Goal: Information Seeking & Learning: Learn about a topic

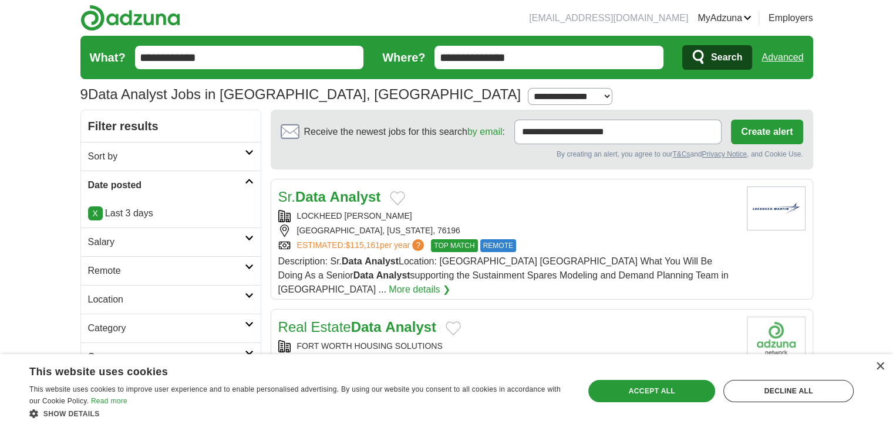
drag, startPoint x: 538, startPoint y: 56, endPoint x: 322, endPoint y: 15, distance: 219.8
click at [322, 15] on header "prajaymehta14@gmail.com MyAdzuna Alerts Favorites Resumes ApplyIQ Preferences P…" at bounding box center [446, 55] width 733 height 110
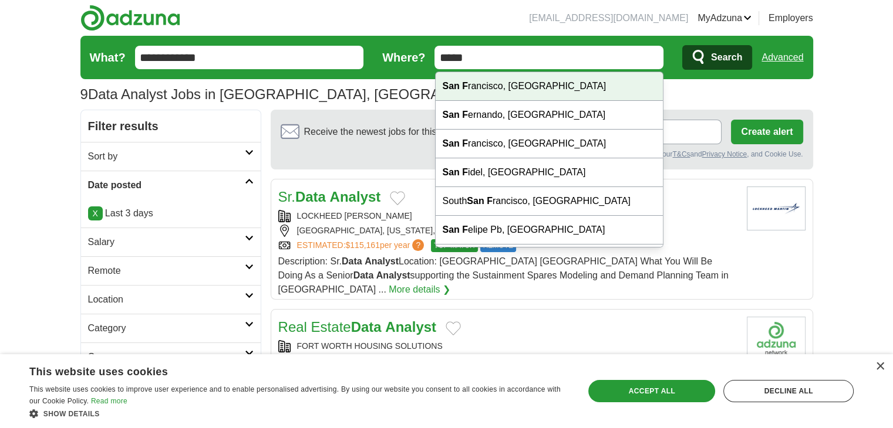
click at [517, 80] on div "San F rancisco, CA" at bounding box center [550, 86] width 228 height 29
type input "**********"
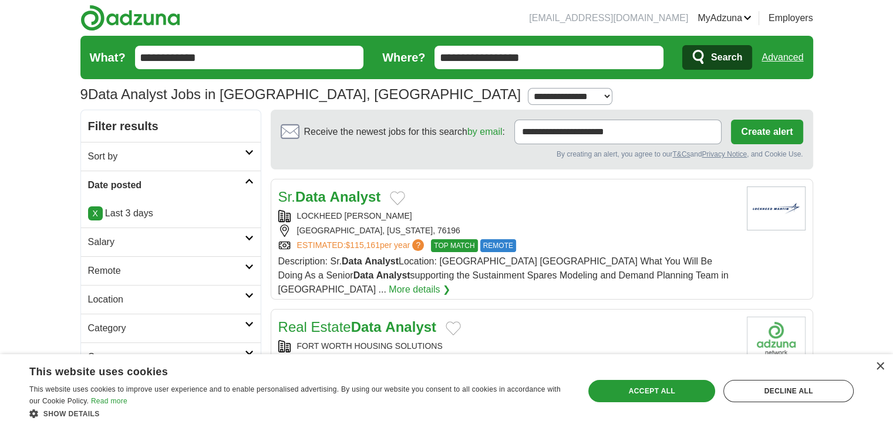
click at [707, 65] on button "Search" at bounding box center [717, 57] width 70 height 25
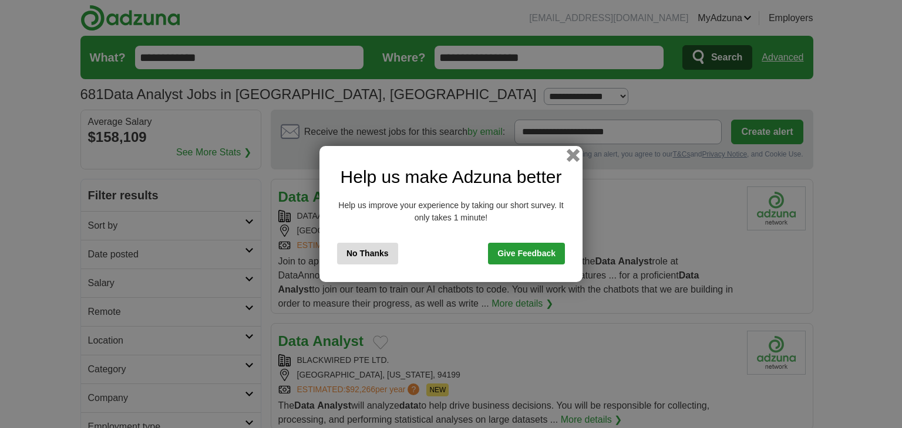
click at [573, 156] on button "button" at bounding box center [572, 155] width 13 height 13
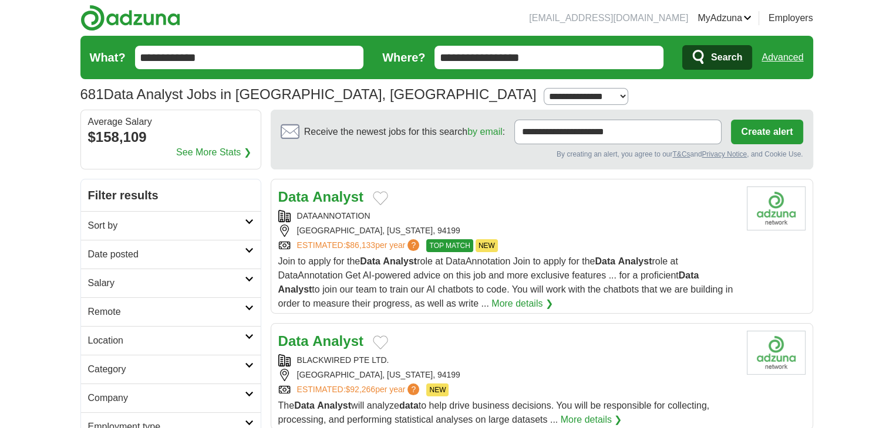
click at [209, 254] on h2 "Date posted" at bounding box center [166, 255] width 157 height 14
click at [178, 292] on link "Last 3 days" at bounding box center [171, 299] width 166 height 14
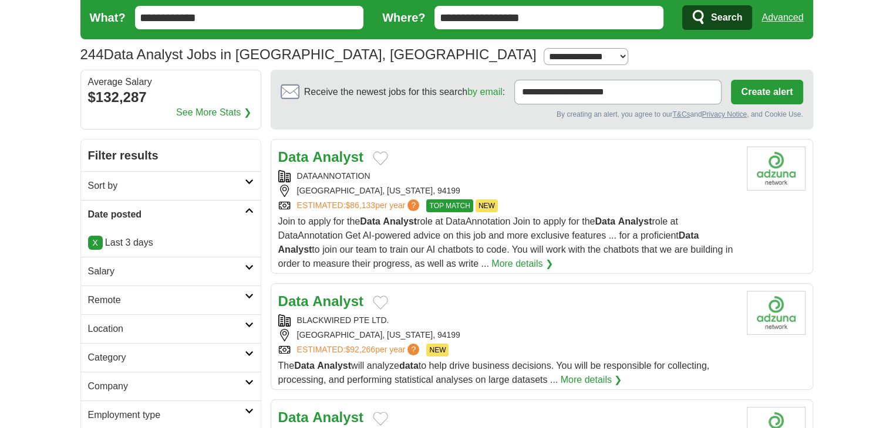
scroll to position [40, 0]
click at [336, 153] on strong "Analyst" at bounding box center [337, 157] width 51 height 16
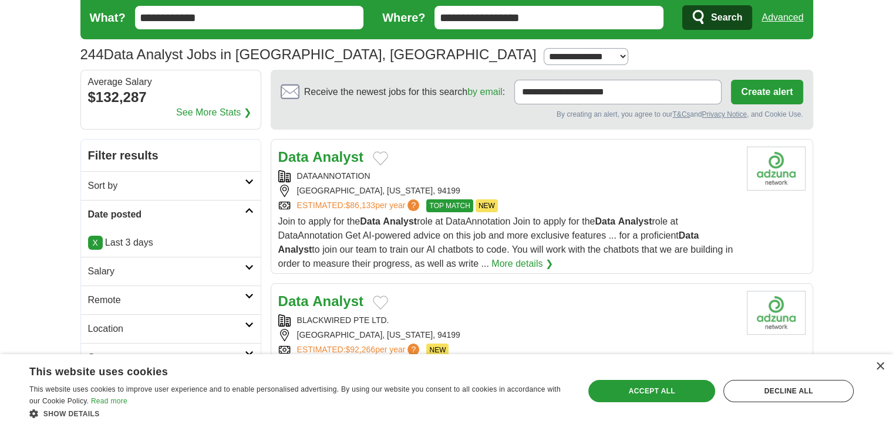
click at [349, 303] on strong "Analyst" at bounding box center [337, 301] width 51 height 16
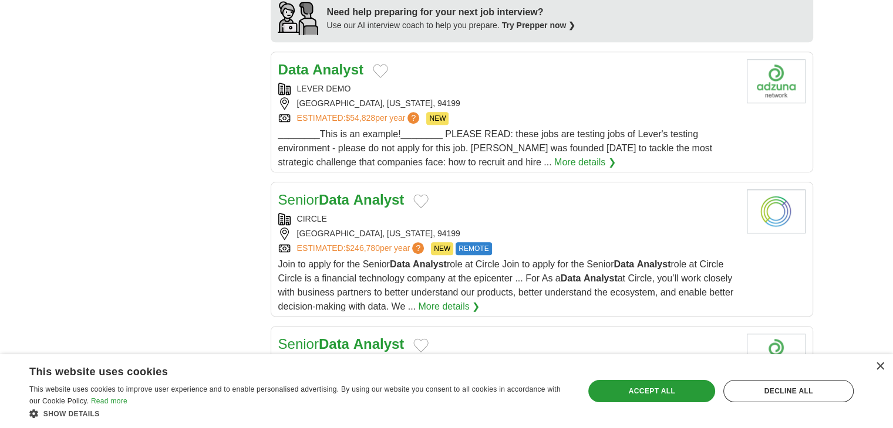
scroll to position [961, 0]
drag, startPoint x: 357, startPoint y: 190, endPoint x: 188, endPoint y: 273, distance: 189.0
click at [188, 273] on div "**********" at bounding box center [446, 322] width 733 height 2209
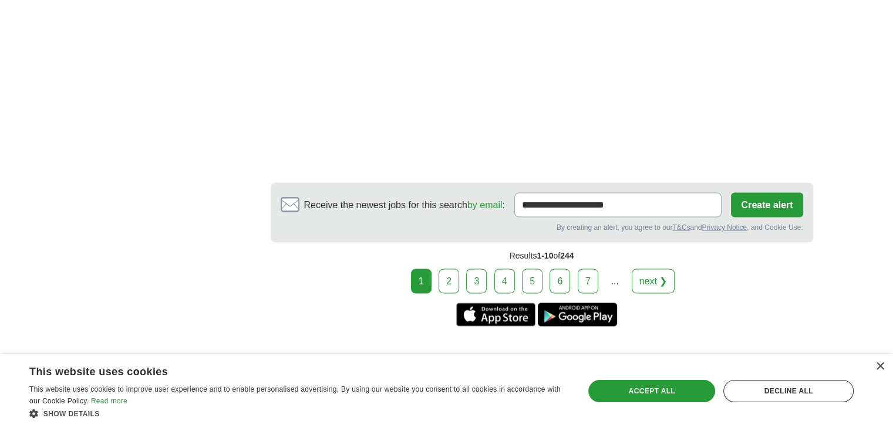
scroll to position [2061, 0]
click at [457, 276] on link "2" at bounding box center [448, 281] width 21 height 25
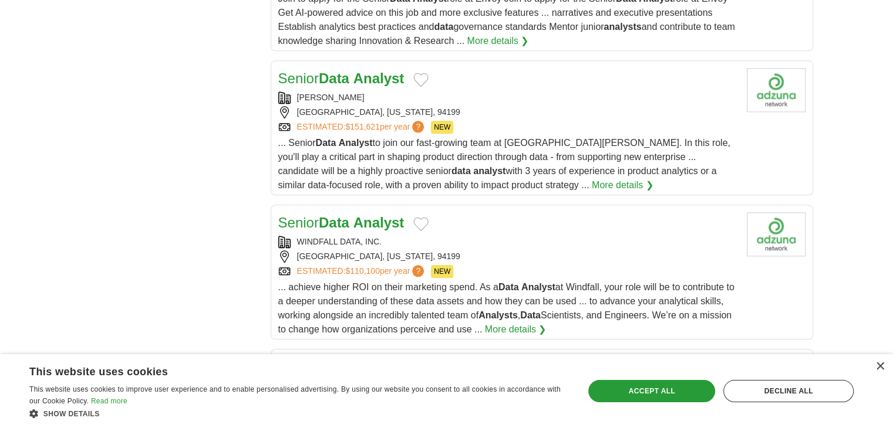
scroll to position [1251, 0]
click at [315, 81] on link "Senior Data Analyst" at bounding box center [341, 78] width 126 height 16
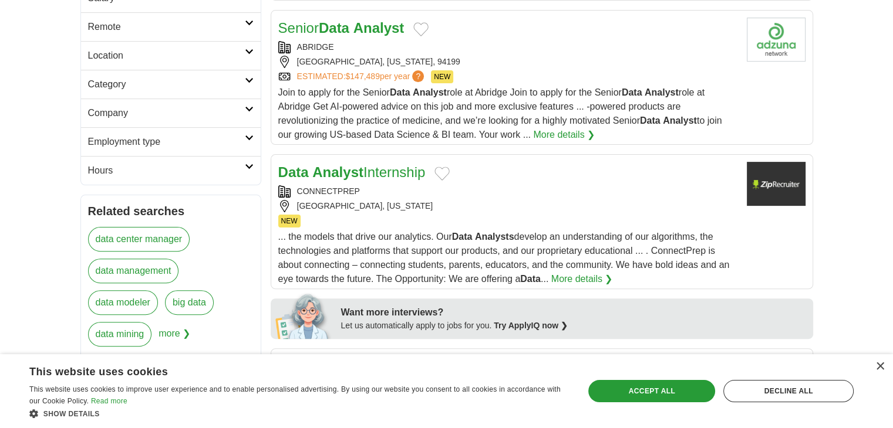
scroll to position [0, 0]
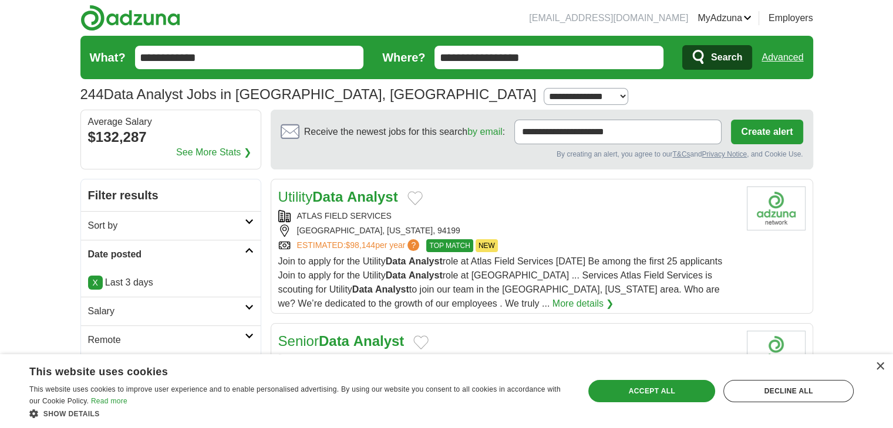
click at [375, 195] on strong "Analyst" at bounding box center [372, 197] width 51 height 16
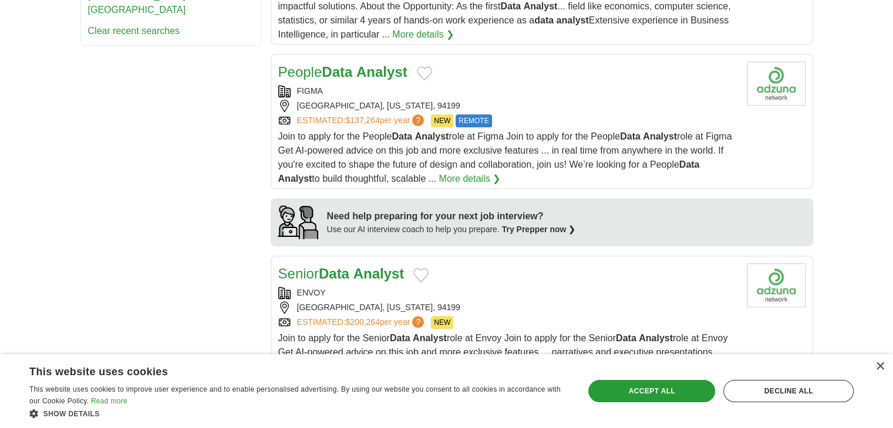
scroll to position [911, 0]
click at [362, 69] on strong "Analyst" at bounding box center [381, 72] width 51 height 16
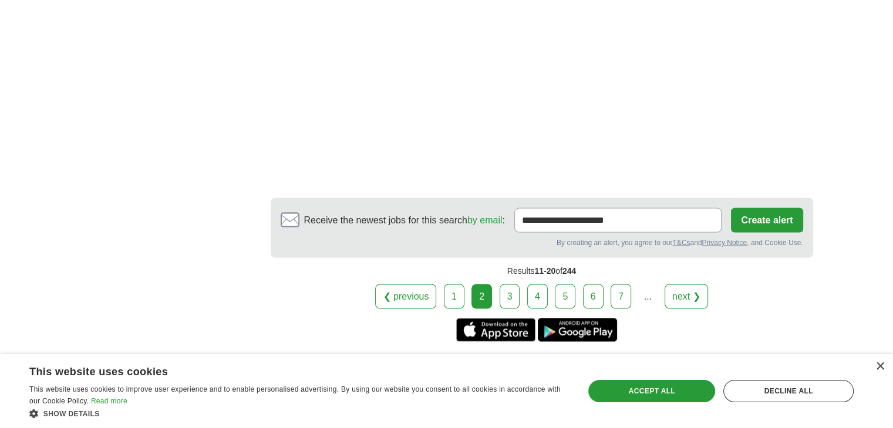
scroll to position [2090, 0]
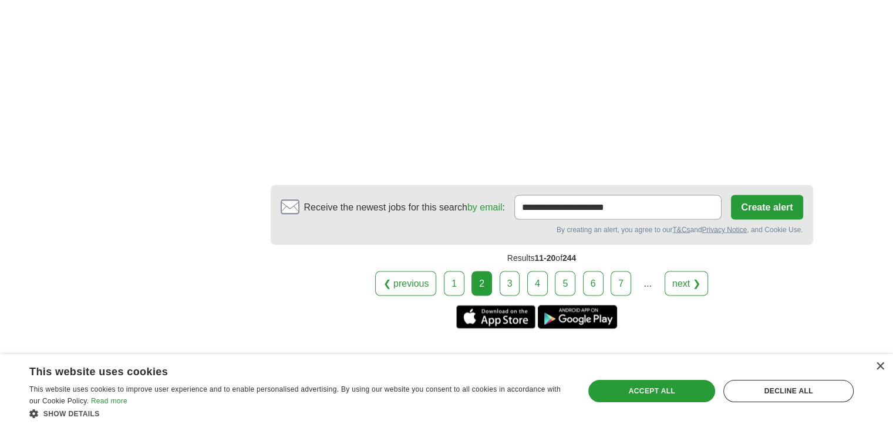
click at [458, 271] on link "1" at bounding box center [454, 283] width 21 height 25
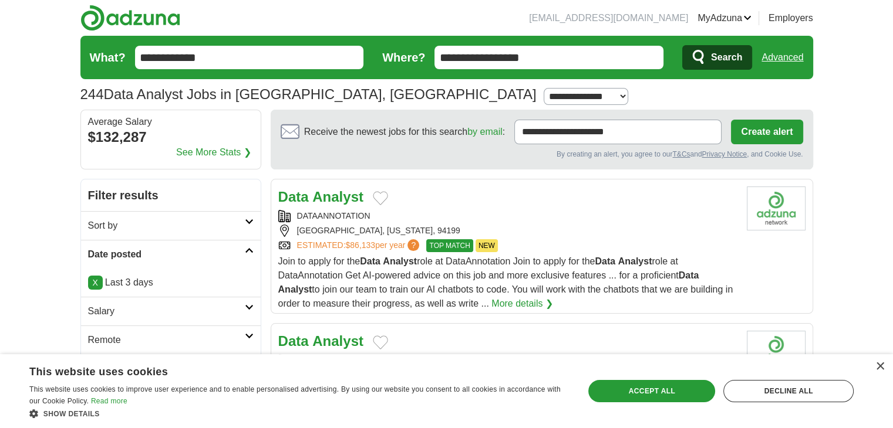
drag, startPoint x: 596, startPoint y: 59, endPoint x: 371, endPoint y: 39, distance: 225.7
click at [371, 39] on form "**********" at bounding box center [446, 57] width 733 height 43
click at [541, 63] on input "******" at bounding box center [548, 57] width 229 height 23
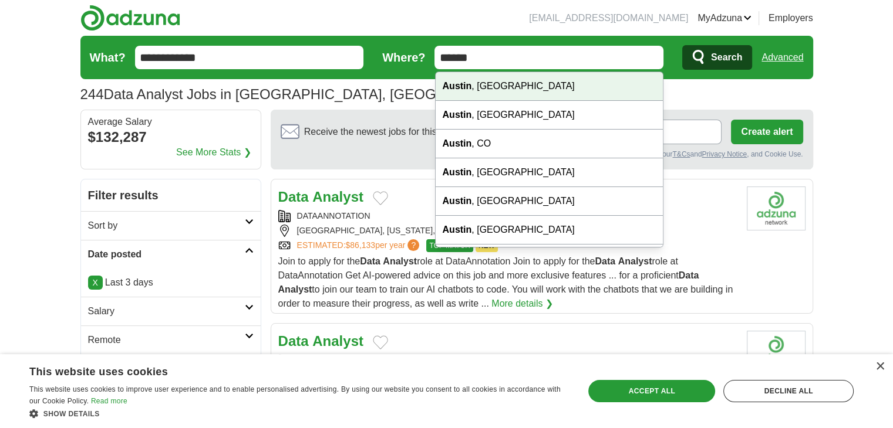
click at [526, 73] on div "[GEOGRAPHIC_DATA] , [GEOGRAPHIC_DATA]" at bounding box center [550, 86] width 228 height 29
type input "**********"
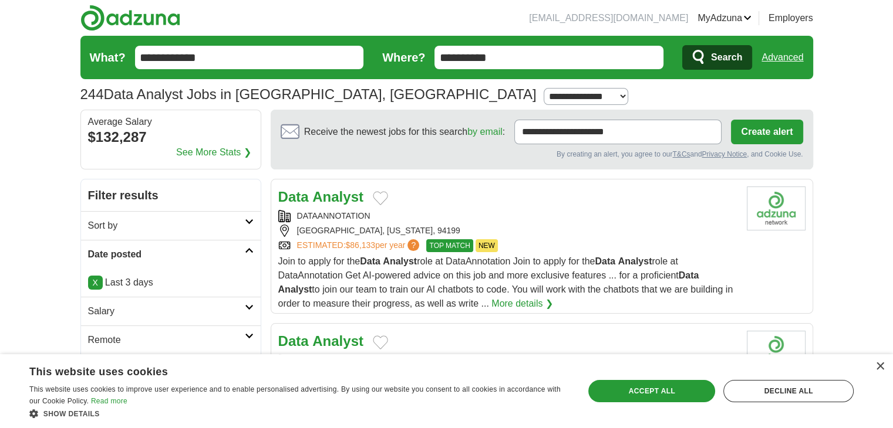
click at [712, 52] on span "Search" at bounding box center [726, 57] width 31 height 23
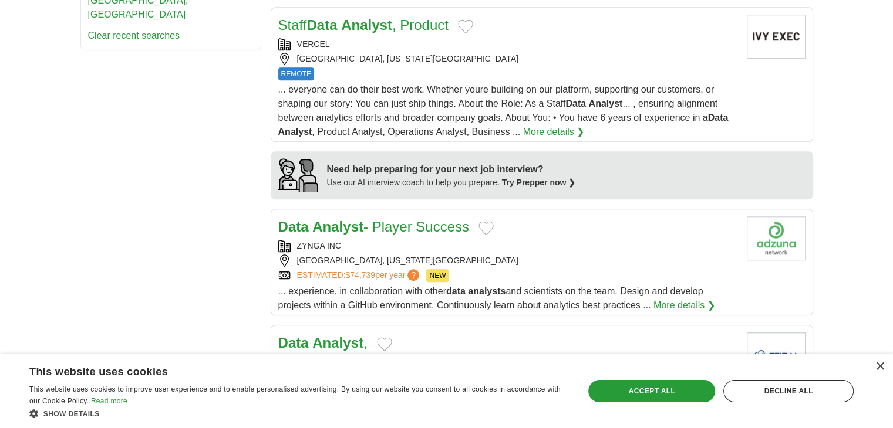
scroll to position [903, 0]
